Goal: Task Accomplishment & Management: Complete application form

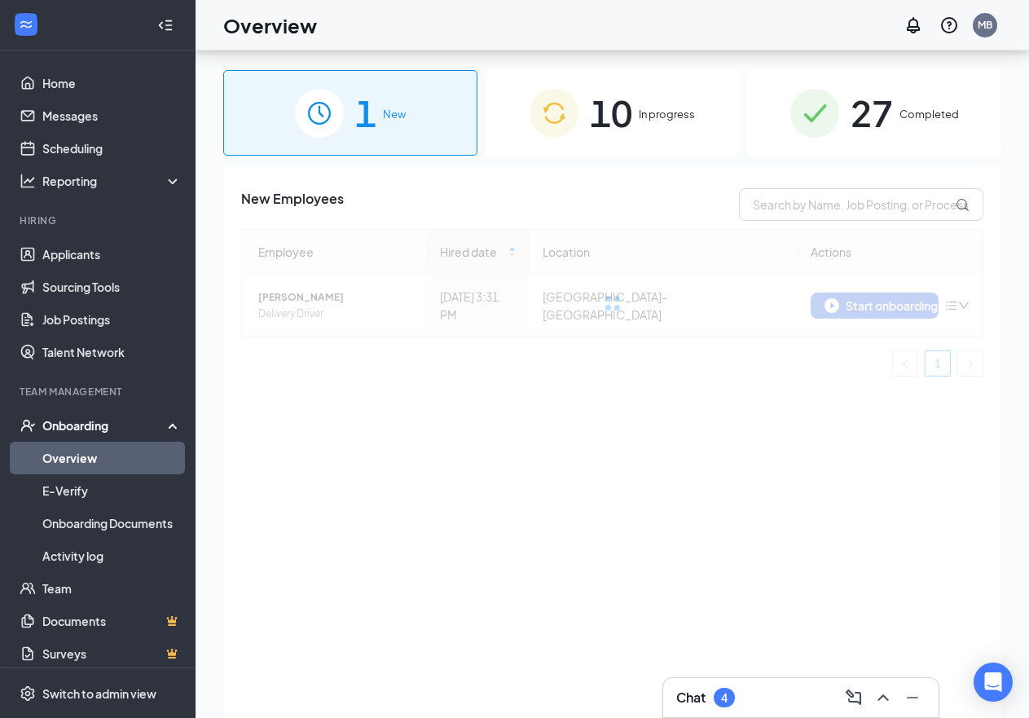
scroll to position [73, 0]
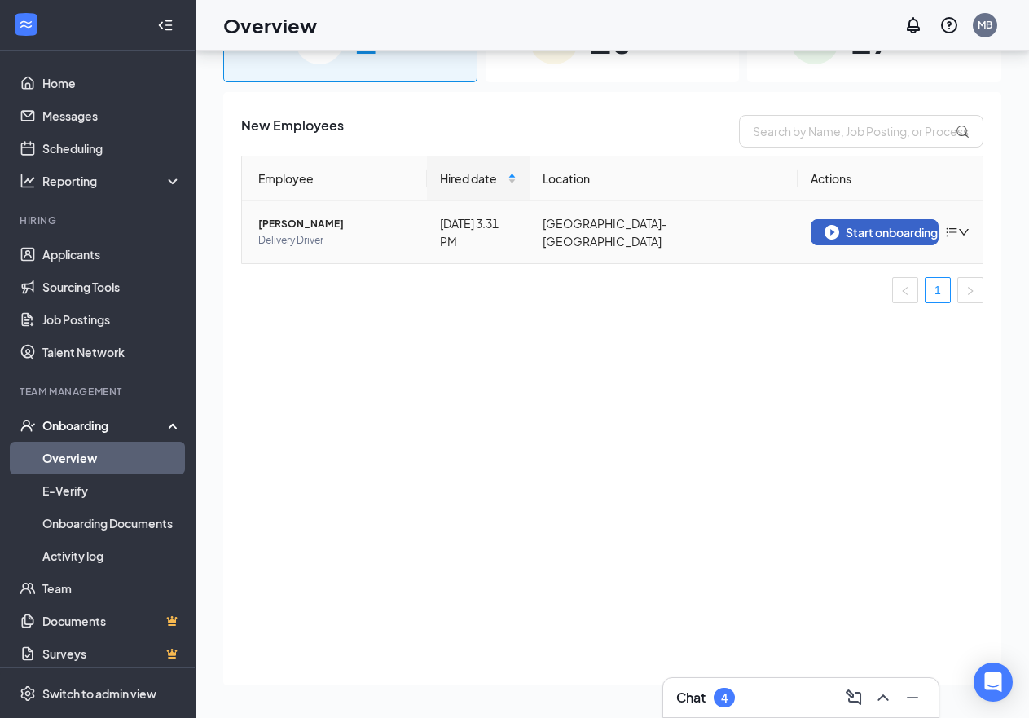
click at [867, 233] on div "Start onboarding" at bounding box center [874, 232] width 100 height 15
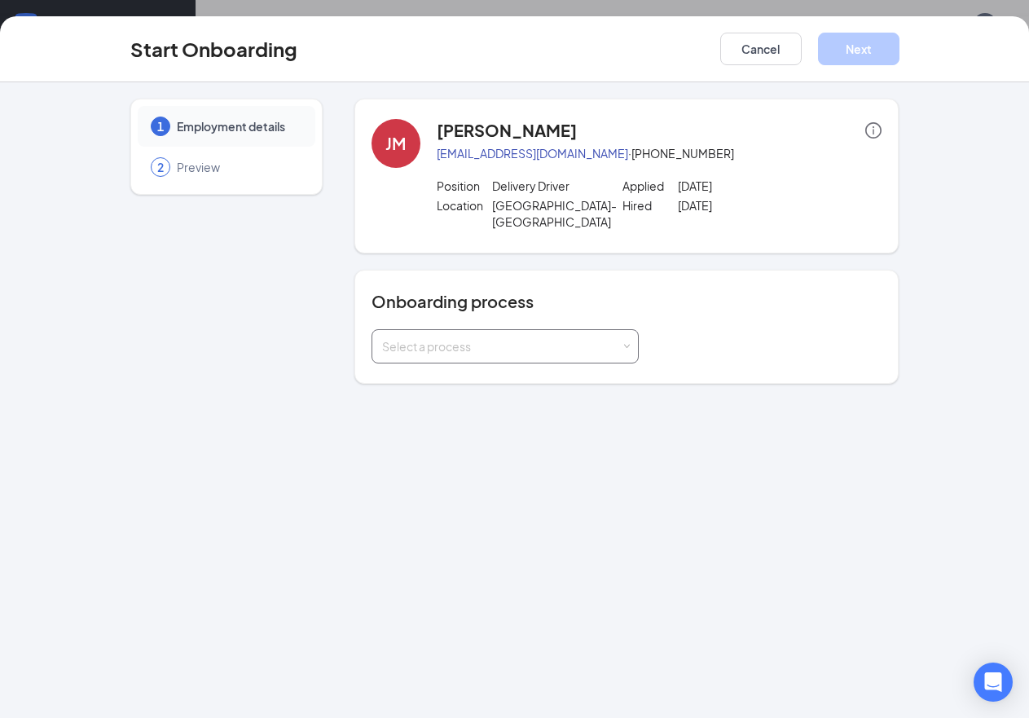
click at [434, 338] on div "Select a process" at bounding box center [501, 346] width 239 height 16
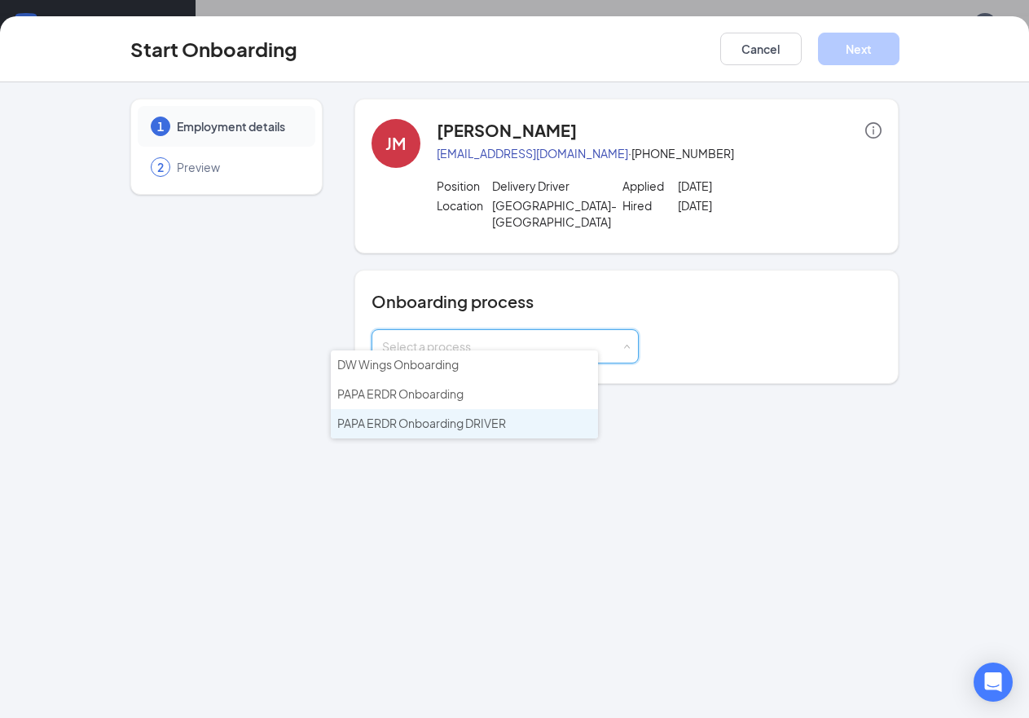
click at [435, 414] on li "PAPA ERDR Onboarding DRIVER" at bounding box center [464, 423] width 267 height 29
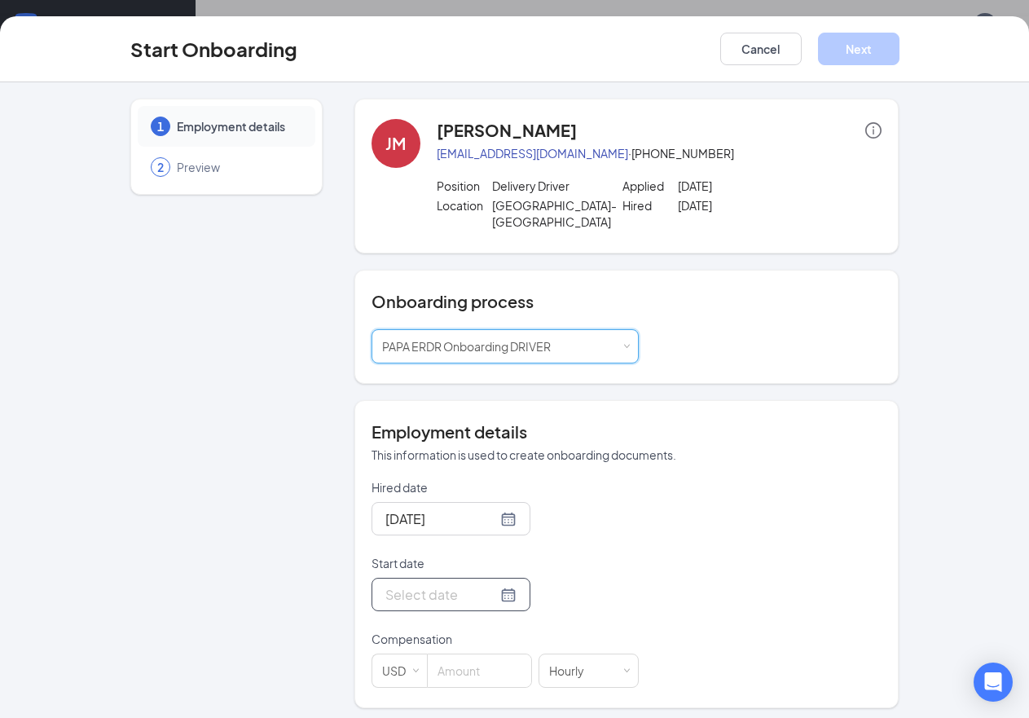
click at [459, 584] on div at bounding box center [450, 594] width 131 height 20
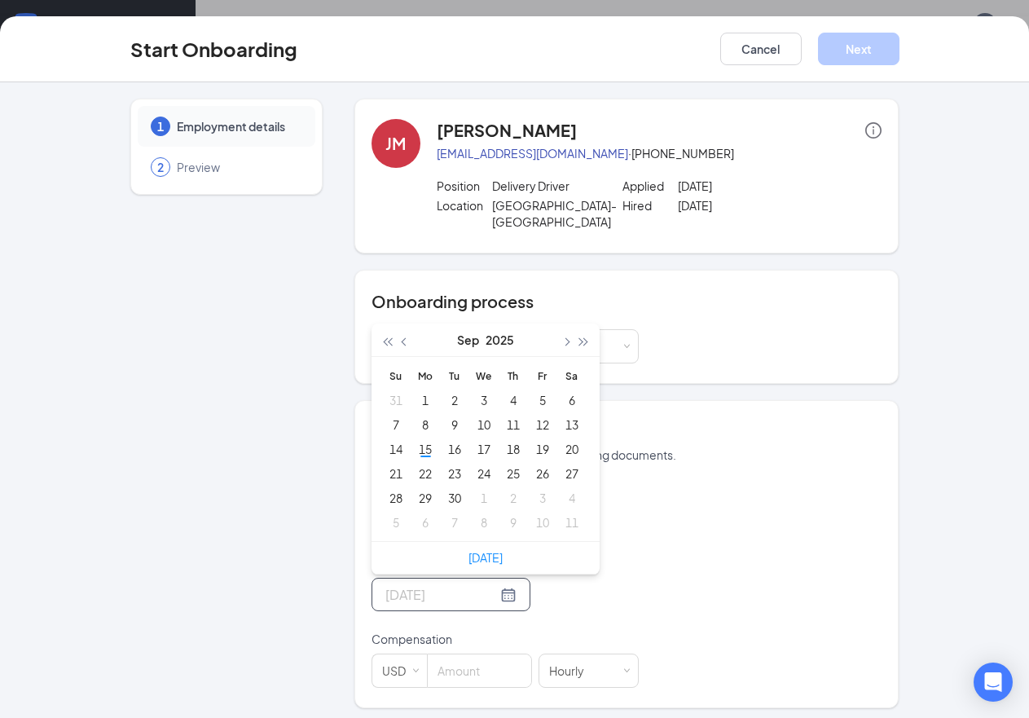
type input "[DATE]"
click at [130, 376] on div "1 Employment details 2 Preview" at bounding box center [226, 403] width 192 height 609
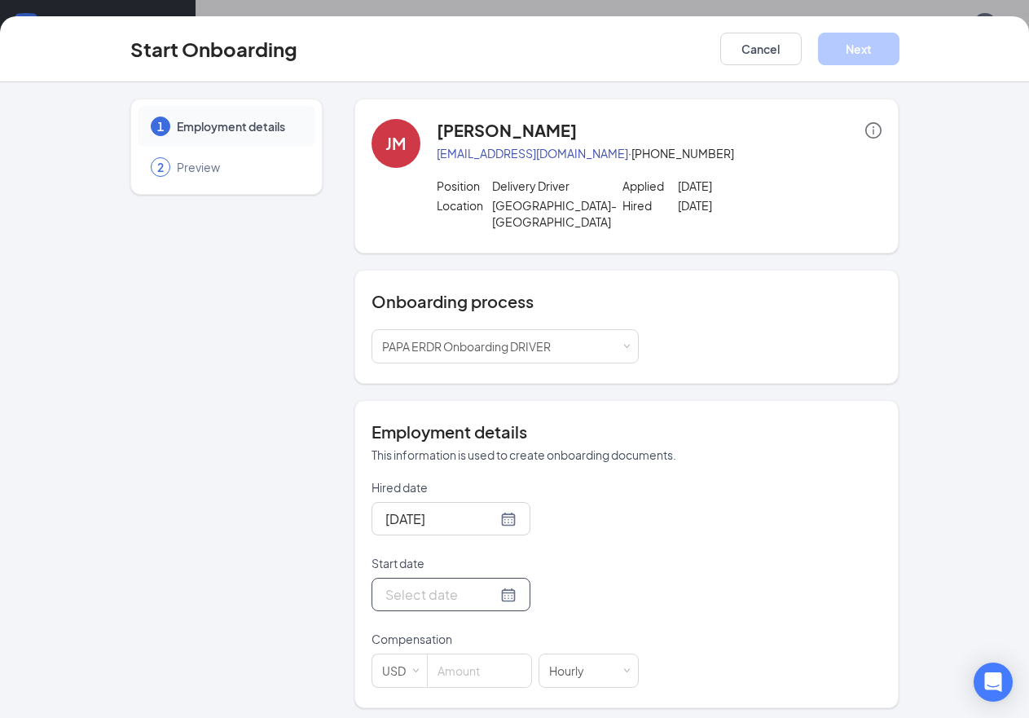
click at [456, 584] on div at bounding box center [450, 594] width 131 height 20
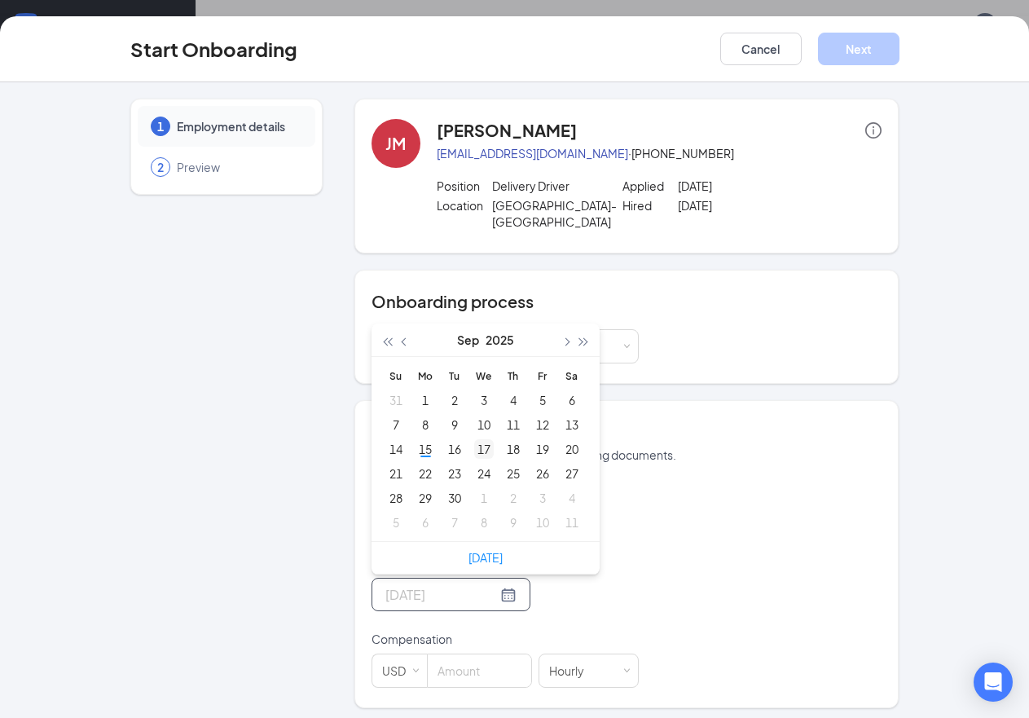
type input "[DATE]"
click at [474, 439] on div "17" at bounding box center [484, 449] width 20 height 20
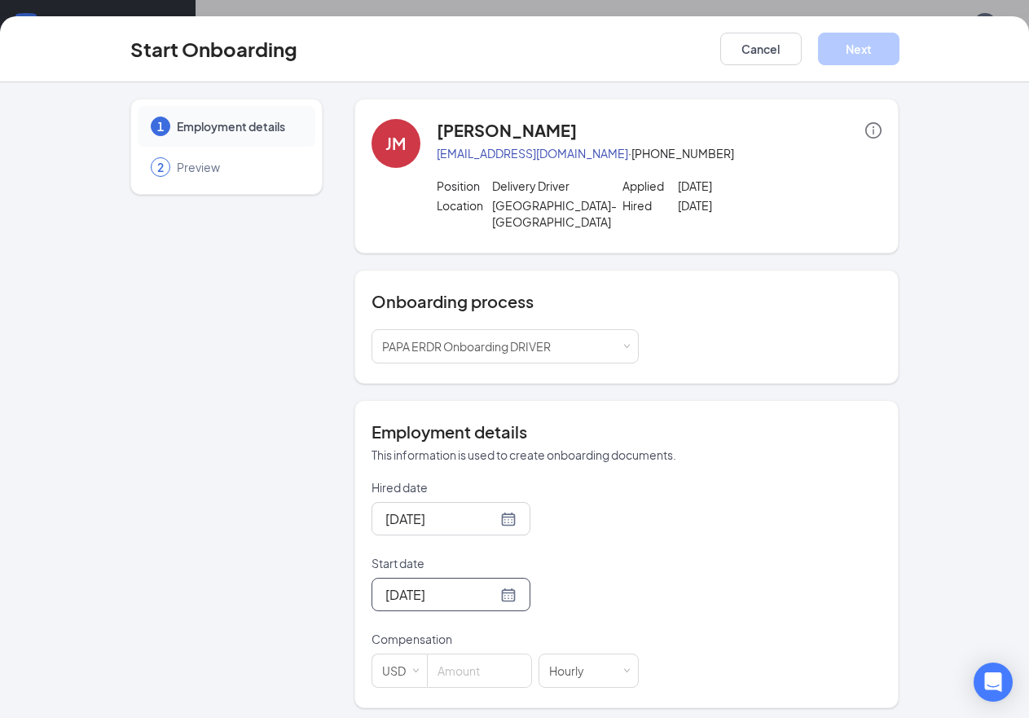
click at [718, 479] on div "Hired date [DATE] Start date [DATE] [DATE] Su Mo Tu We Th Fr Sa 31 1 2 3 4 5 6 …" at bounding box center [626, 583] width 511 height 209
click at [441, 664] on input at bounding box center [479, 670] width 103 height 33
click at [530, 577] on div "[DATE]" at bounding box center [504, 593] width 267 height 33
type input "9.5"
drag, startPoint x: 971, startPoint y: 39, endPoint x: 959, endPoint y: 29, distance: 16.2
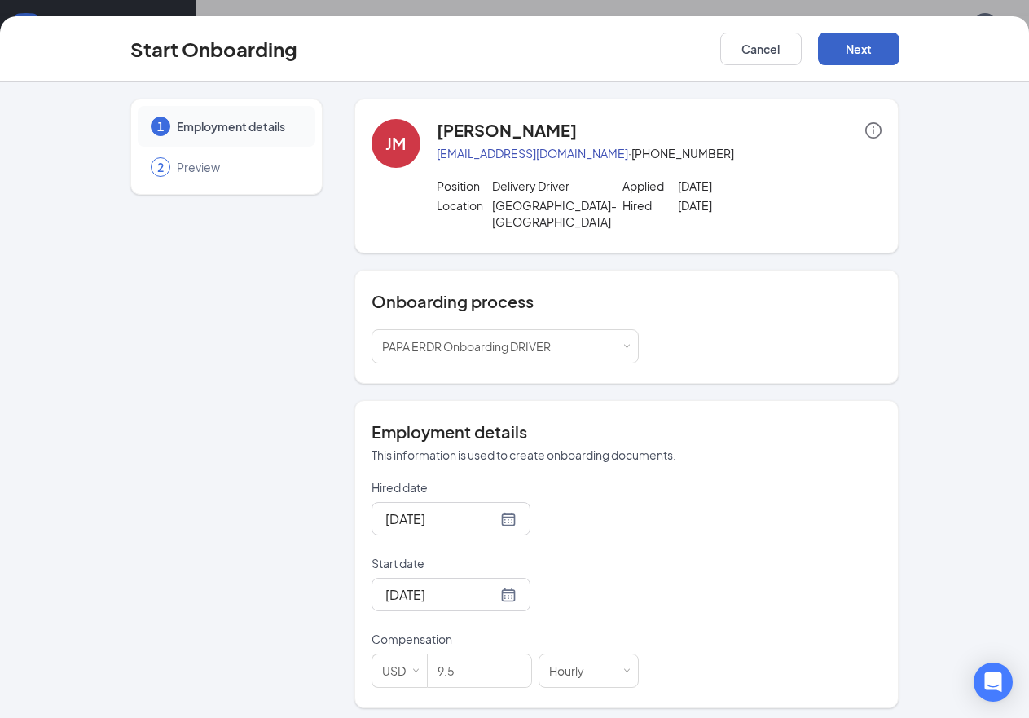
click at [899, 39] on button "Next" at bounding box center [858, 49] width 81 height 33
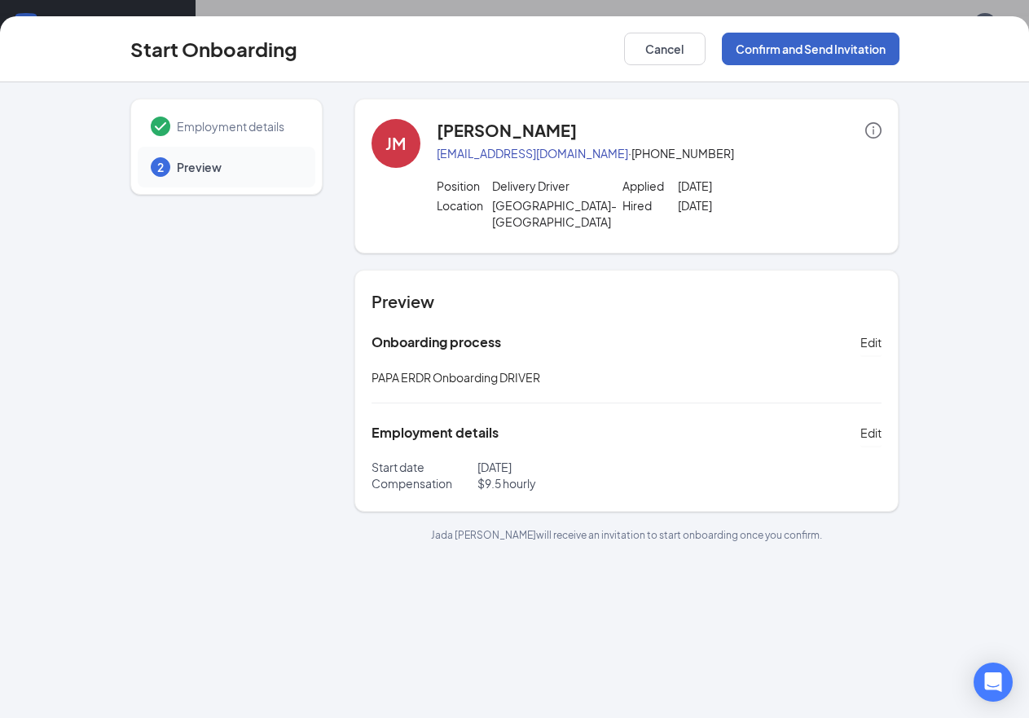
click at [862, 56] on button "Confirm and Send Invitation" at bounding box center [811, 49] width 178 height 33
